Goal: Navigation & Orientation: Find specific page/section

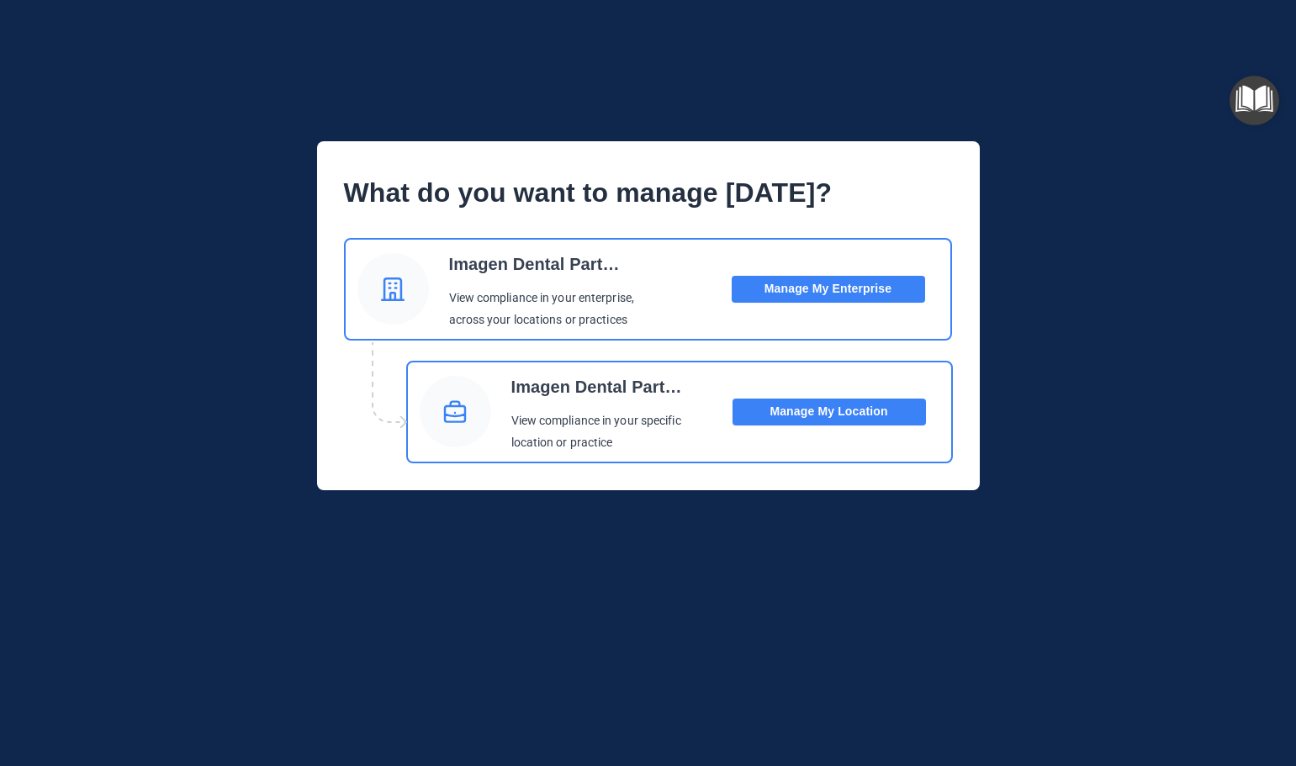
click at [812, 408] on button "Manage My Location" at bounding box center [829, 412] width 193 height 27
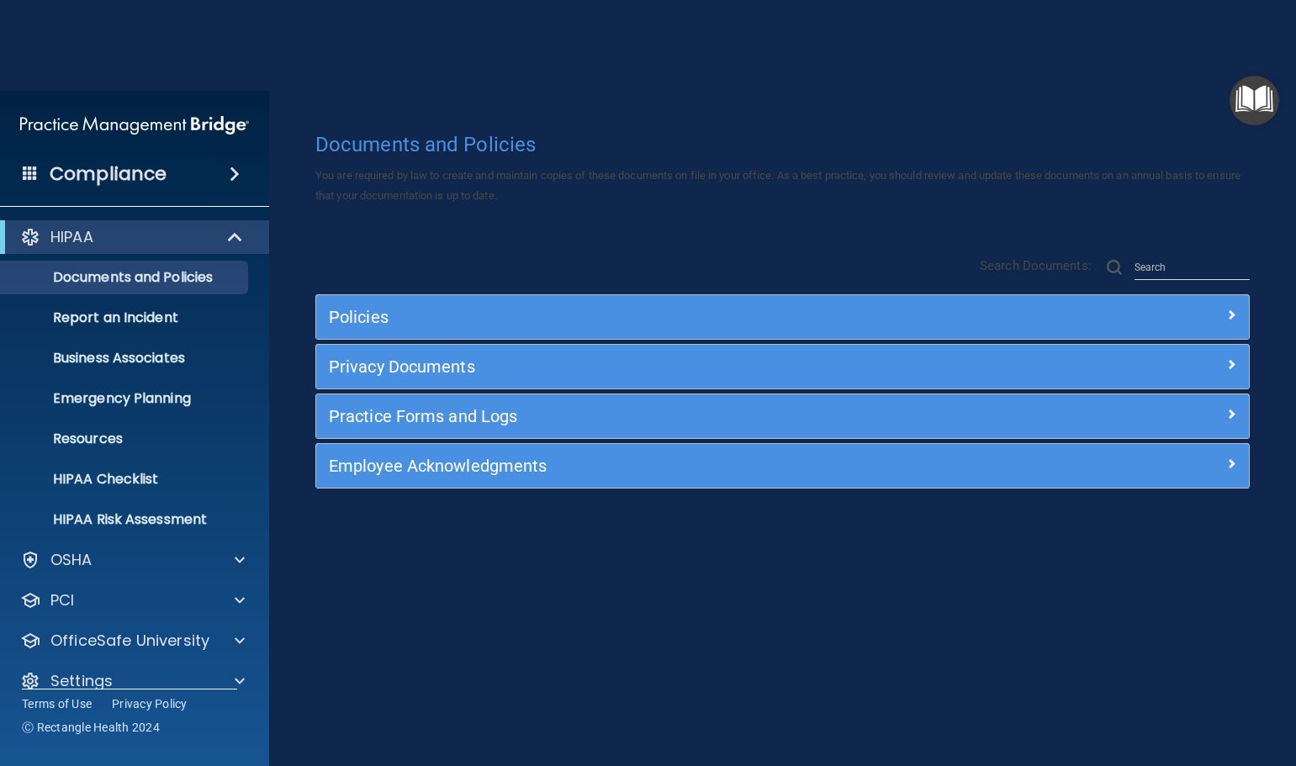
click at [201, 127] on img at bounding box center [134, 126] width 229 height 34
click at [236, 170] on span at bounding box center [235, 174] width 10 height 20
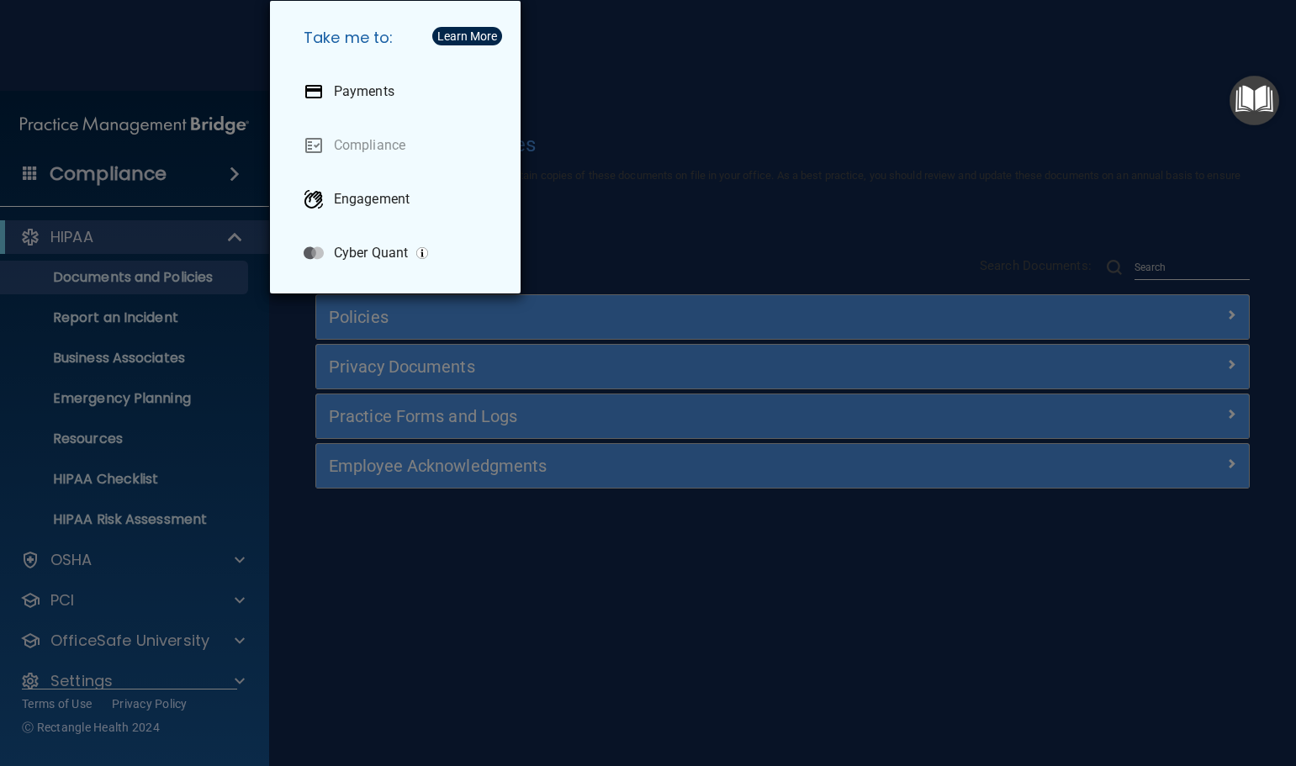
click at [209, 134] on div "Take me to: Payments Compliance Engagement Cyber Quant" at bounding box center [648, 383] width 1296 height 766
